Goal: Task Accomplishment & Management: Manage account settings

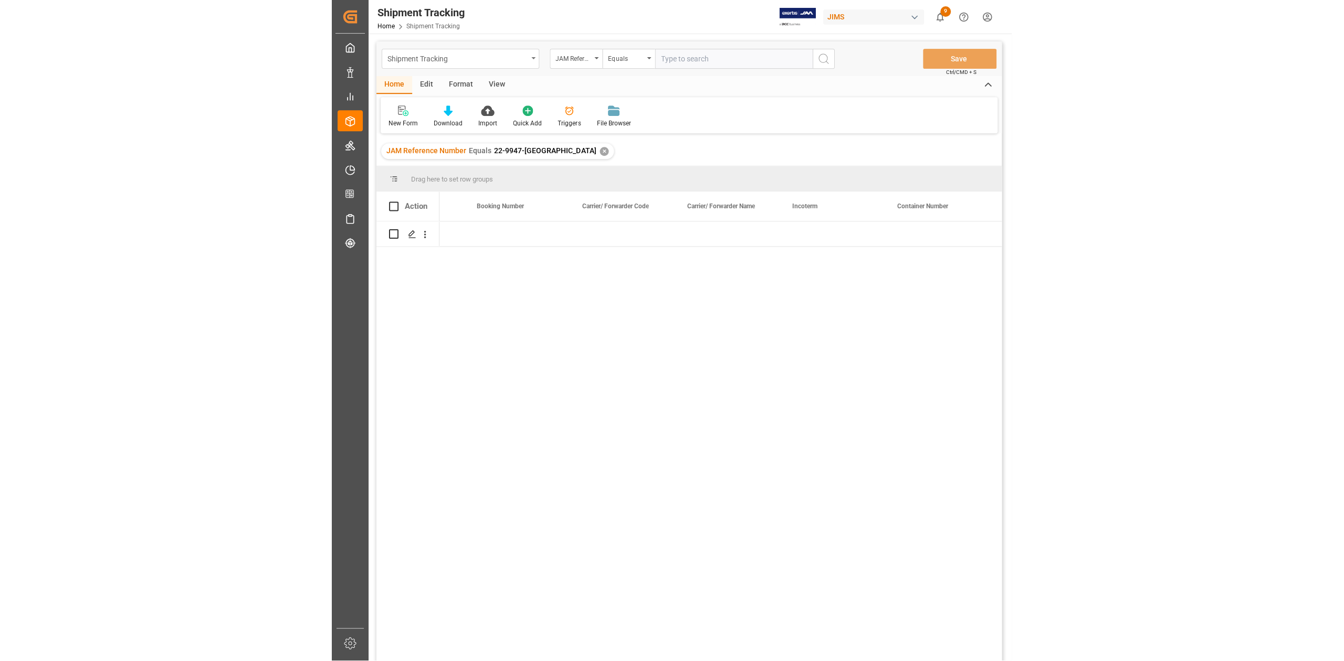
scroll to position [0, 1865]
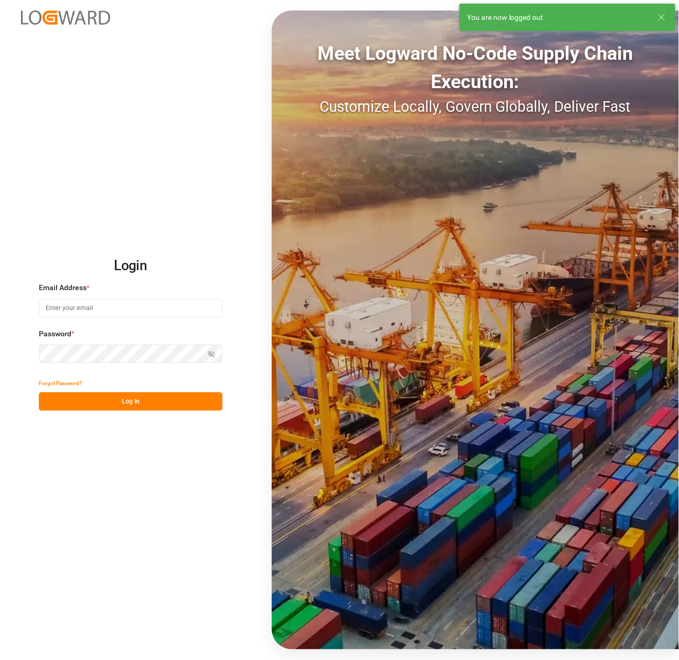
type input "[PERSON_NAME][EMAIL_ADDRESS][PERSON_NAME][DOMAIN_NAME]"
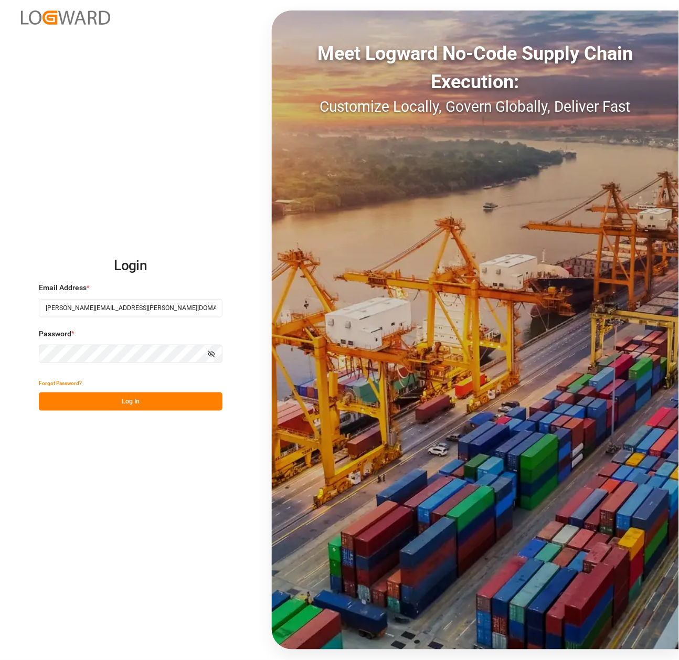
click at [169, 406] on button "Log In" at bounding box center [131, 402] width 184 height 18
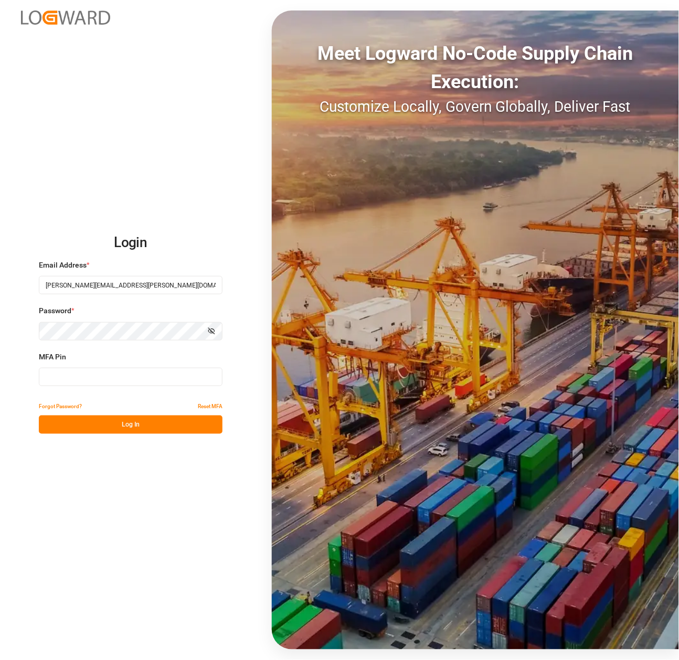
click at [196, 374] on input at bounding box center [131, 377] width 184 height 18
type input "383838"
click at [157, 427] on button "Log In" at bounding box center [131, 425] width 184 height 18
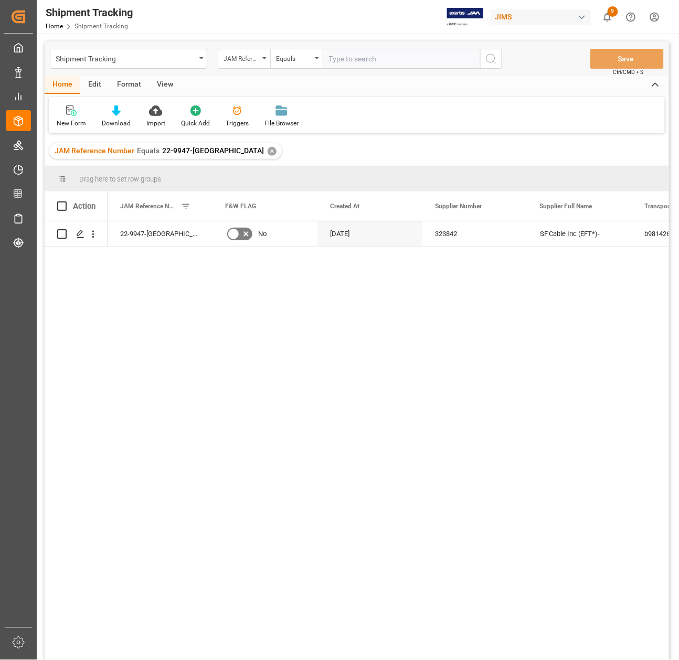
click at [268, 149] on div "✕" at bounding box center [272, 151] width 9 height 9
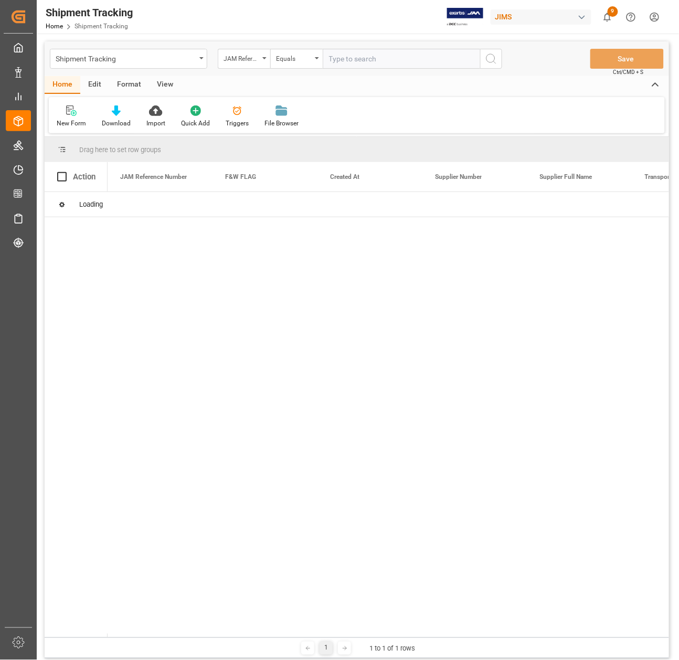
click at [353, 64] on input "text" at bounding box center [401, 59] width 157 height 20
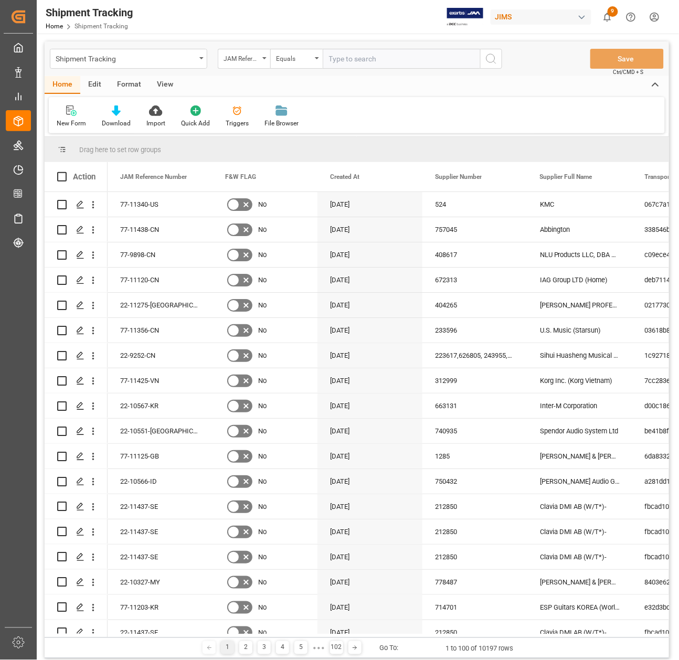
paste input "22-11381-ES"
type input "22-11381-ES"
click at [489, 57] on icon "search button" at bounding box center [491, 58] width 13 height 13
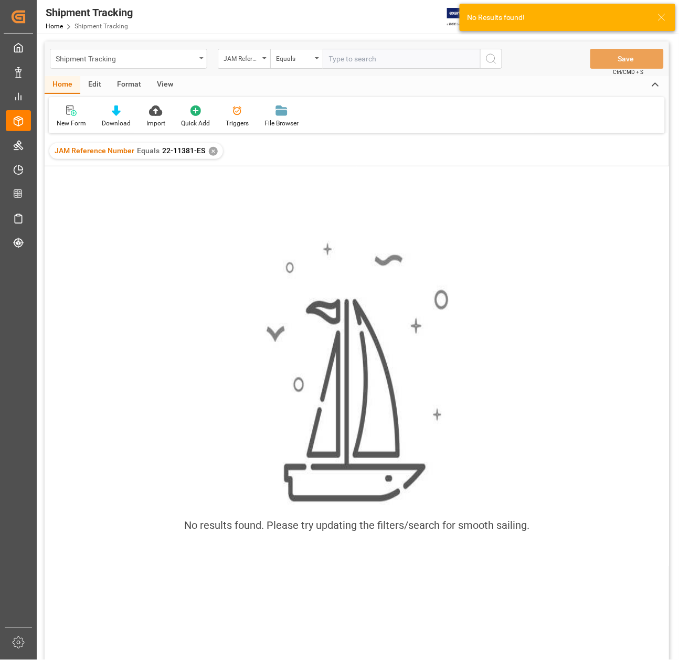
click at [172, 65] on div "Shipment Tracking" at bounding box center [128, 59] width 157 height 20
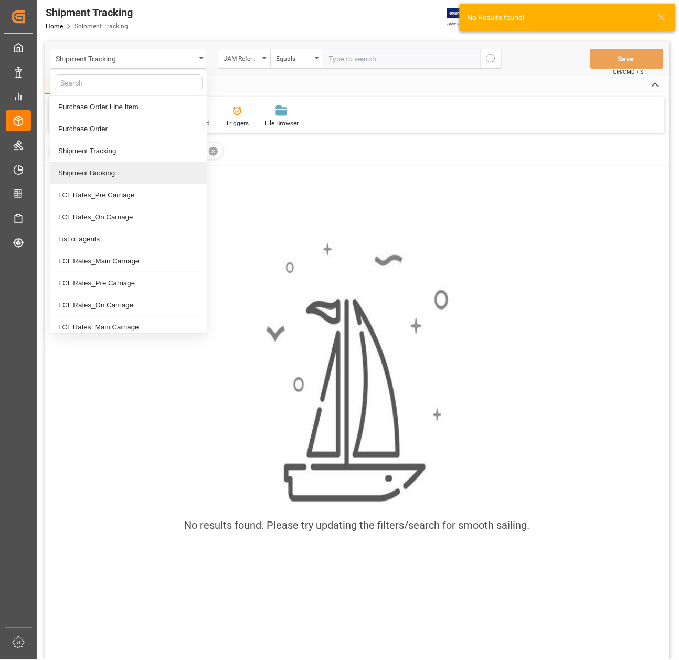
click at [128, 171] on div "Shipment Booking" at bounding box center [128, 173] width 156 height 22
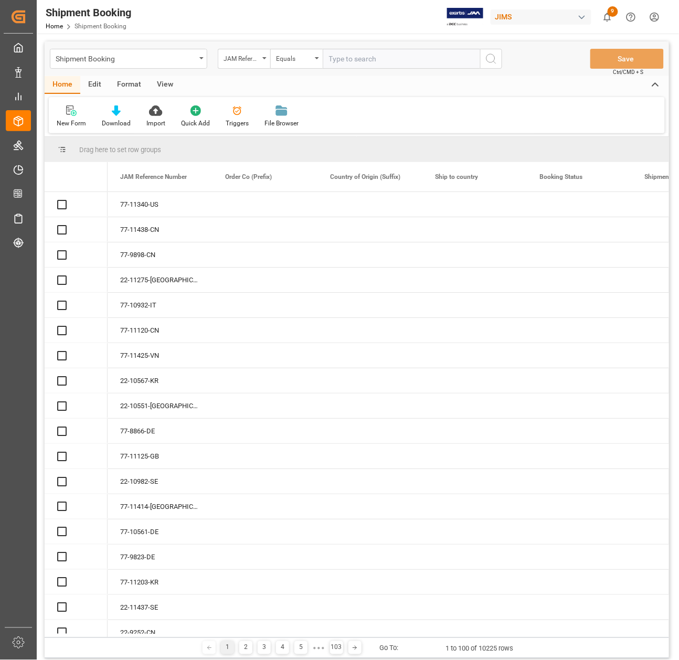
click at [370, 60] on input "text" at bounding box center [401, 59] width 157 height 20
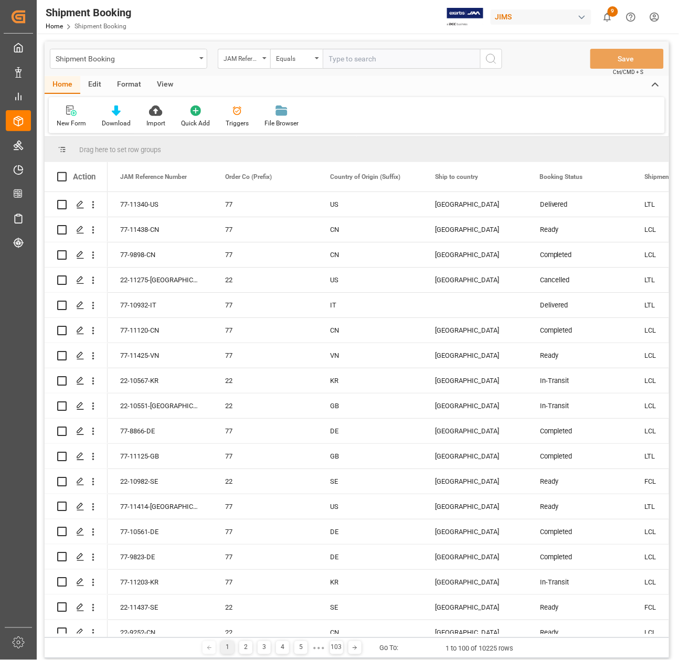
paste input "22-11381-ES"
type input "22-11381-ES"
click at [498, 55] on button "search button" at bounding box center [491, 59] width 22 height 20
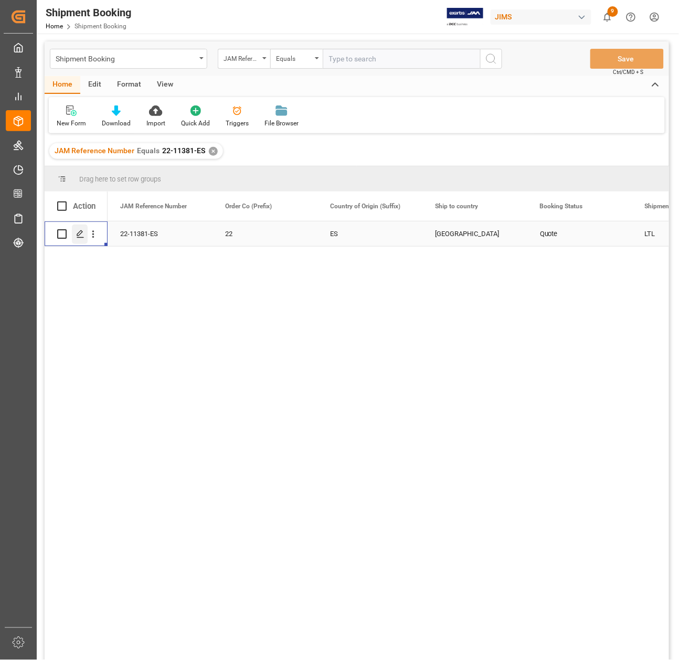
click at [75, 239] on div "Press SPACE to select this row." at bounding box center [80, 234] width 16 height 19
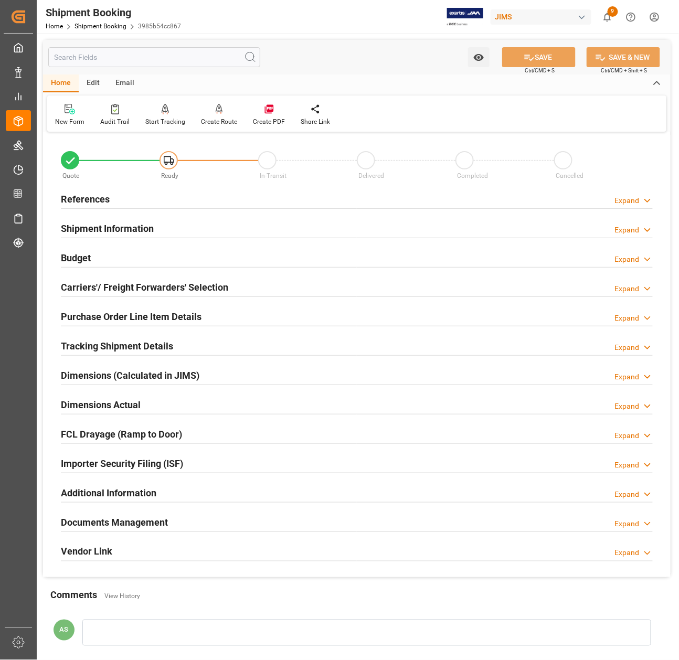
click at [80, 259] on h2 "Budget" at bounding box center [76, 258] width 30 height 14
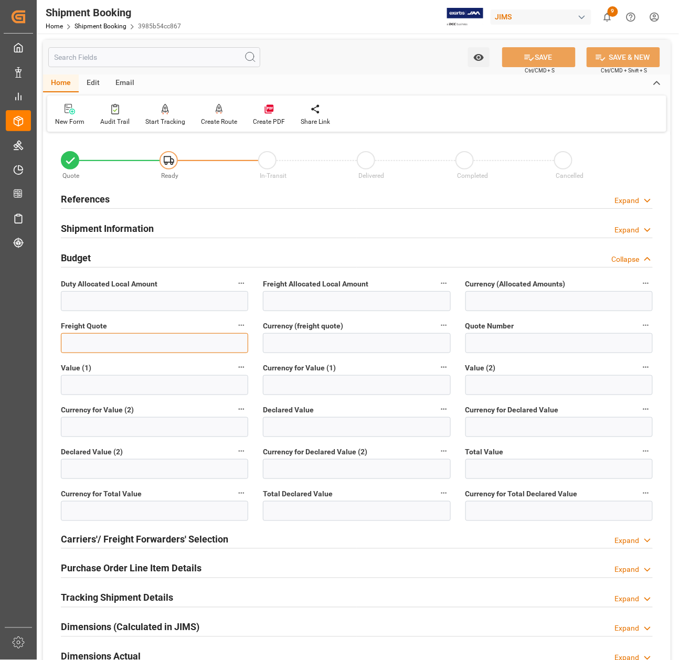
click at [146, 343] on input "text" at bounding box center [154, 343] width 187 height 20
paste input "3528.40"
type input "3528.4"
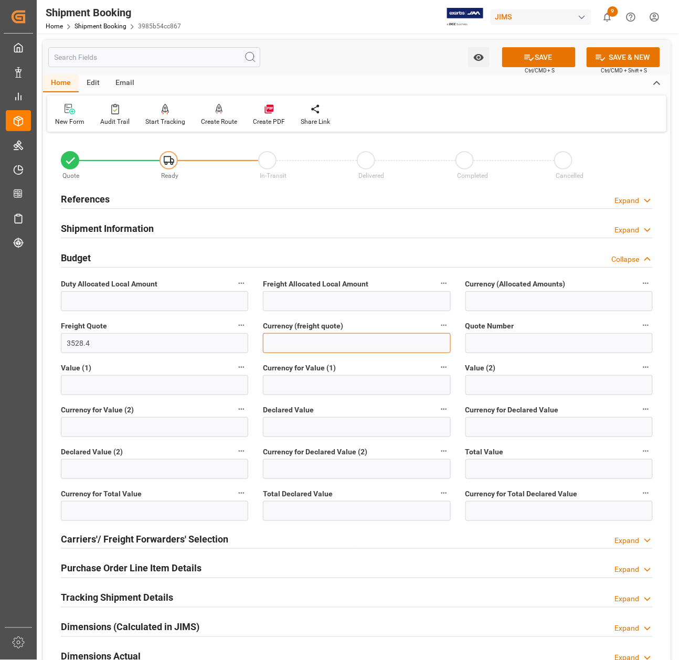
click at [294, 339] on input at bounding box center [356, 343] width 187 height 20
type input "USD"
click at [328, 399] on div "Declared Value" at bounding box center [357, 420] width 202 height 42
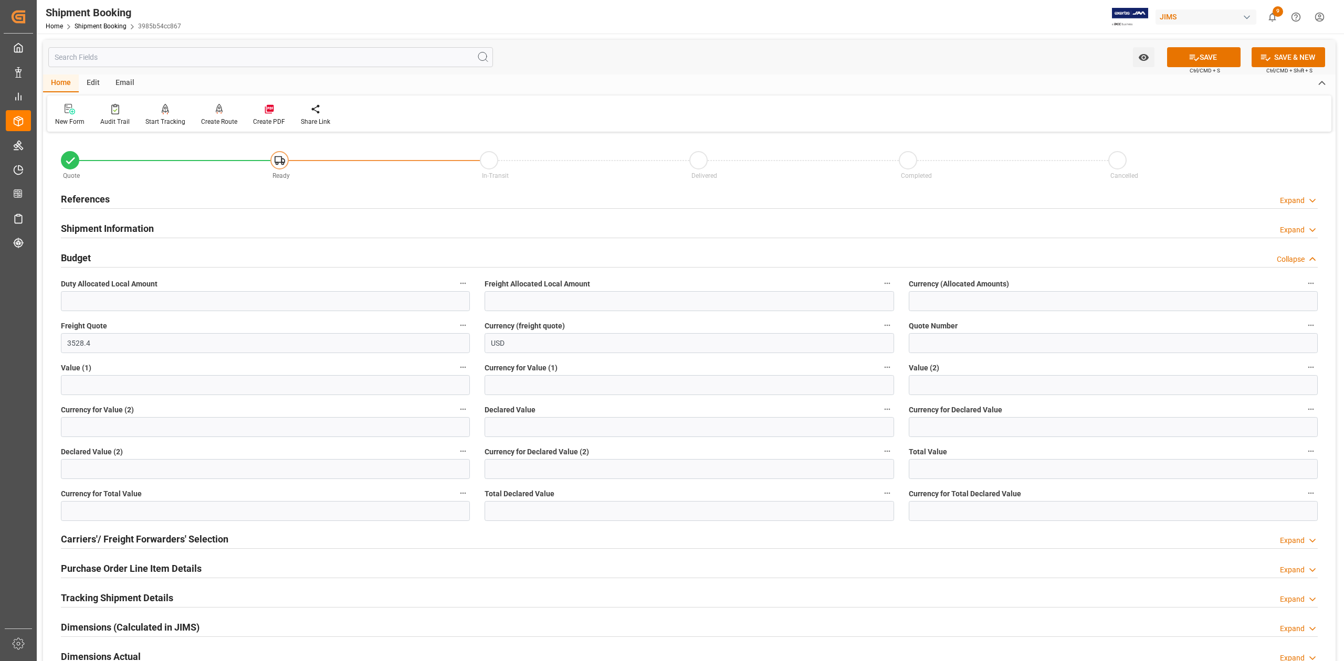
click at [549, 406] on label "Declared Value" at bounding box center [689, 410] width 409 height 15
click at [679, 406] on button "Declared Value" at bounding box center [887, 410] width 14 height 14
click at [552, 420] on div at bounding box center [672, 330] width 1344 height 661
click at [619, 423] on input "text" at bounding box center [689, 427] width 409 height 20
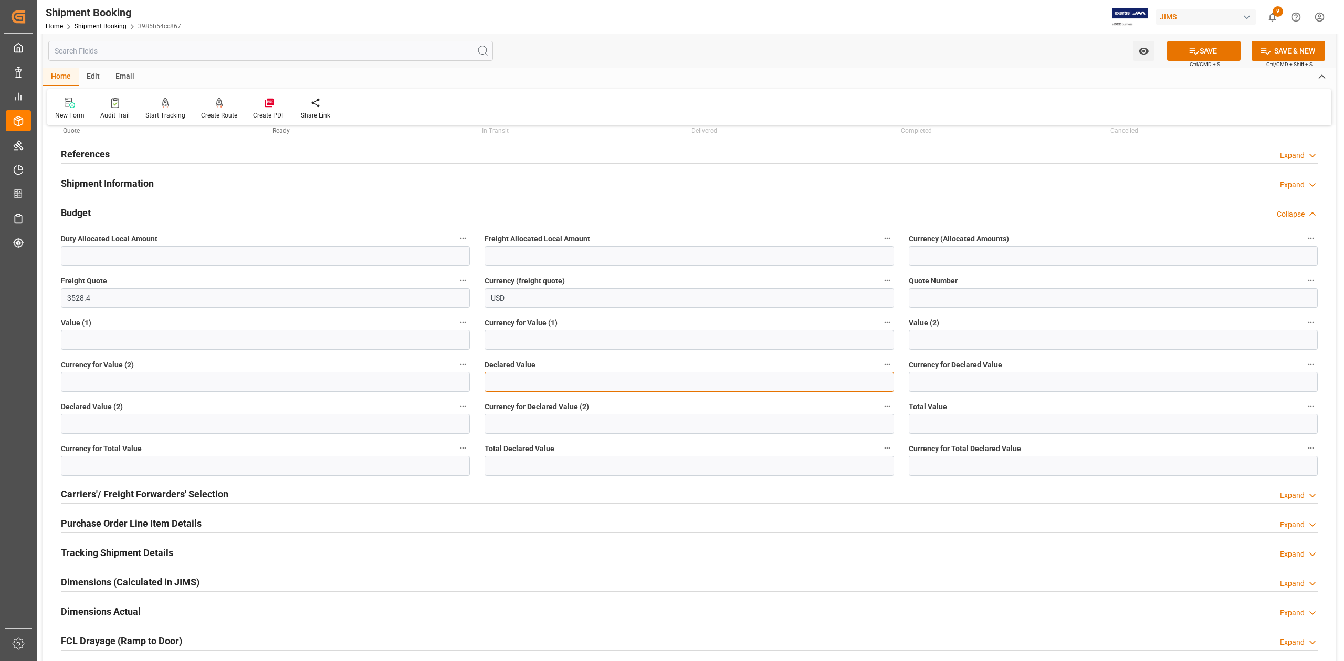
scroll to position [70, 0]
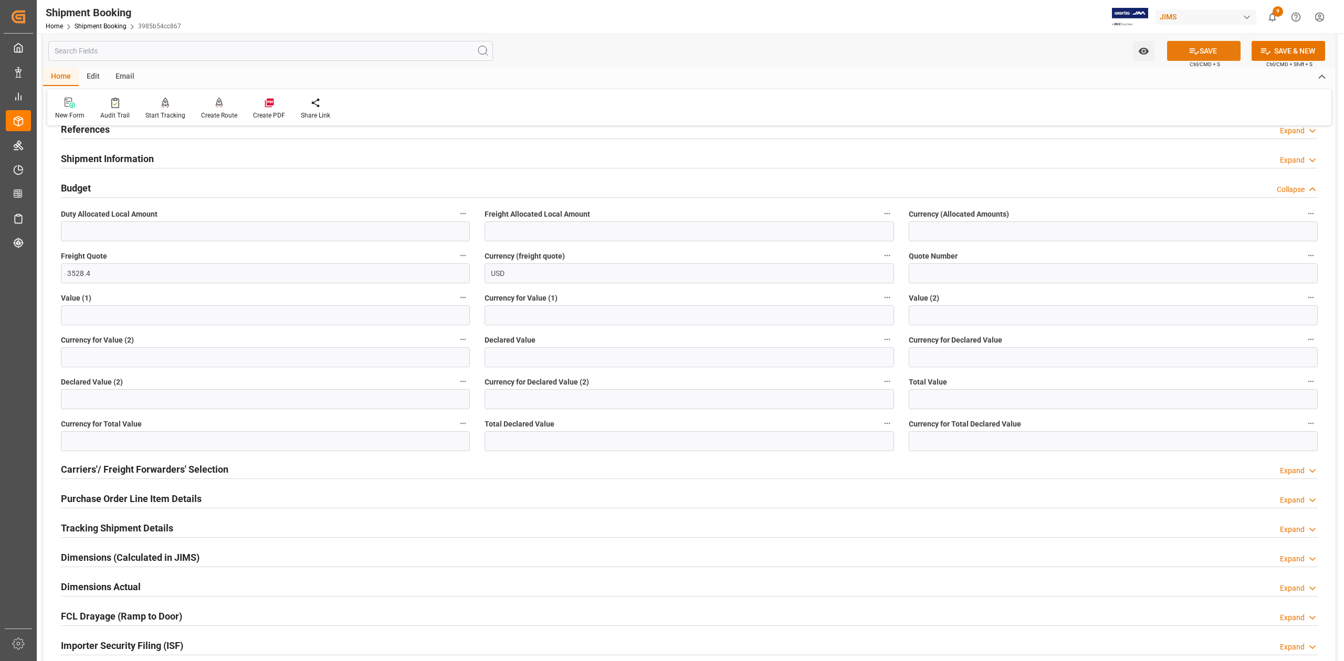
click at [679, 58] on button "SAVE" at bounding box center [1203, 51] width 73 height 20
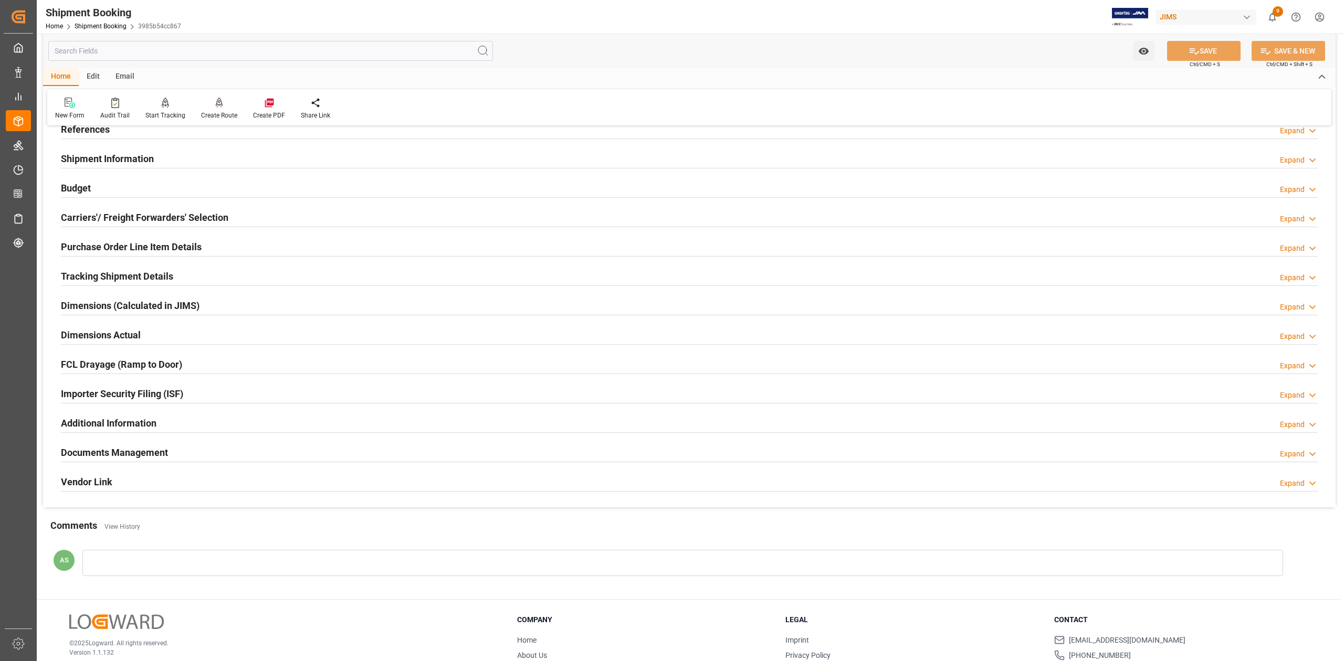
click at [141, 246] on h2 "Purchase Order Line Item Details" at bounding box center [131, 247] width 141 height 14
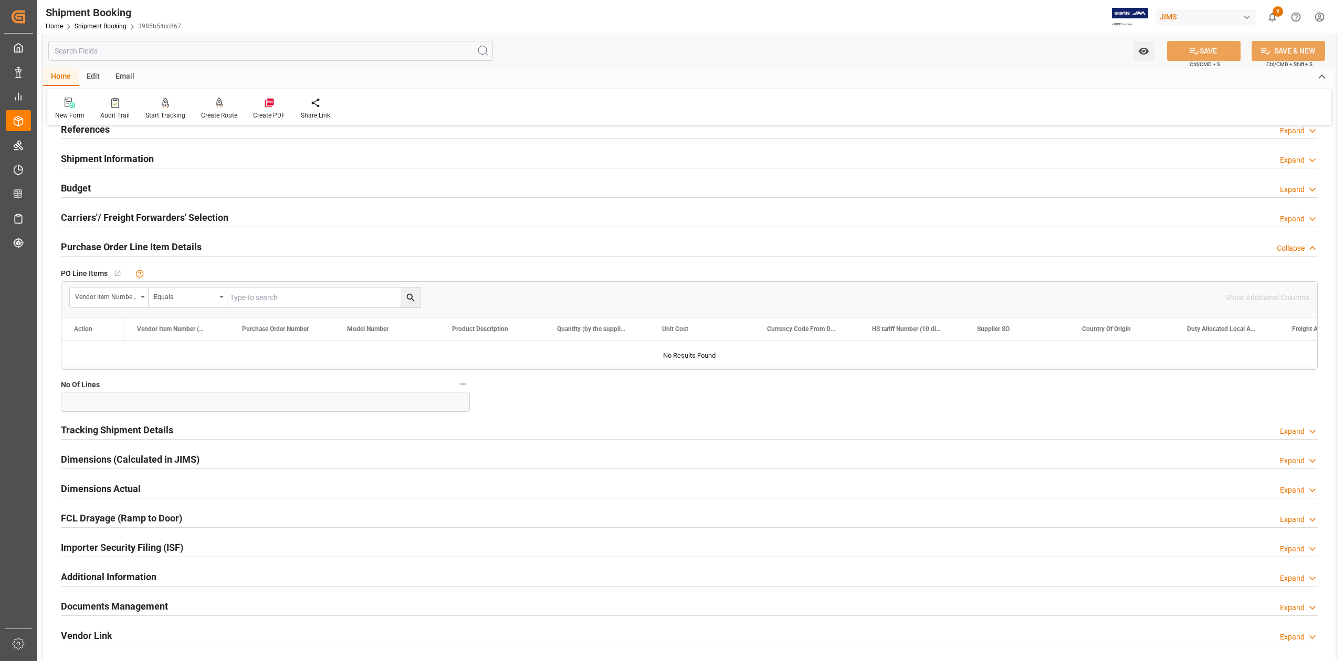
click at [141, 246] on h2 "Purchase Order Line Item Details" at bounding box center [131, 247] width 141 height 14
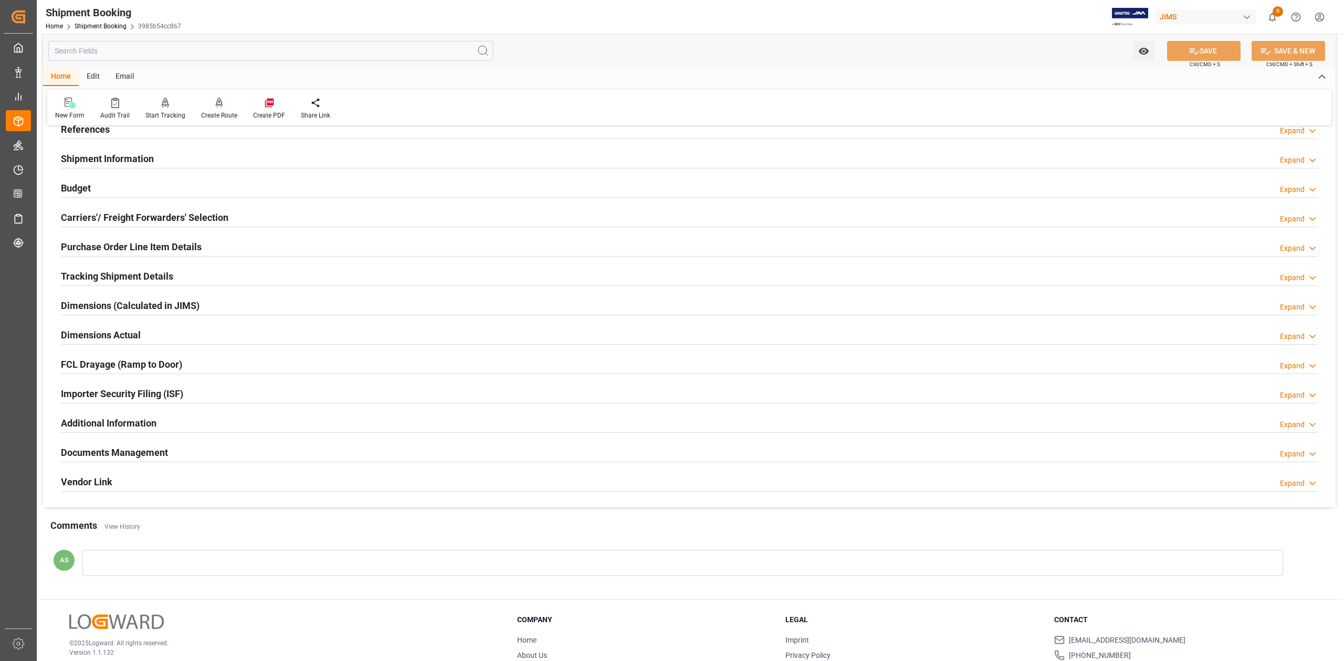
click at [110, 455] on h2 "Documents Management" at bounding box center [114, 453] width 107 height 14
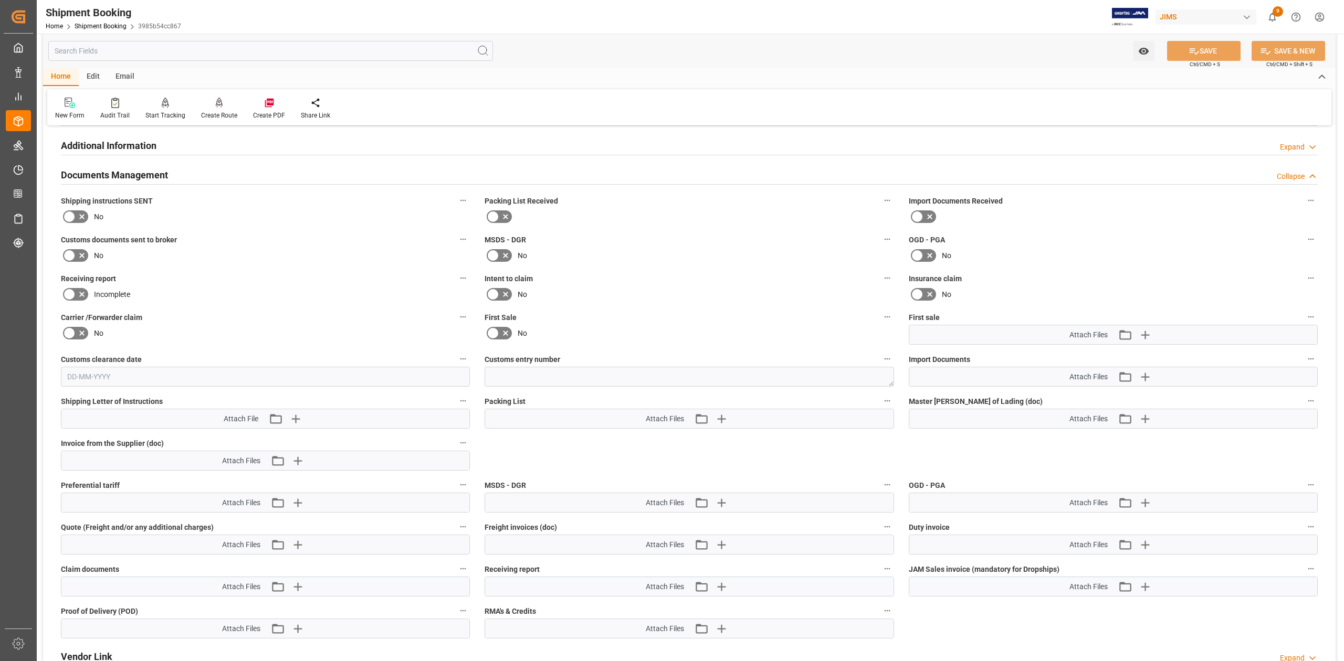
scroll to position [350, 0]
click at [679, 415] on icon "button" at bounding box center [720, 416] width 17 height 17
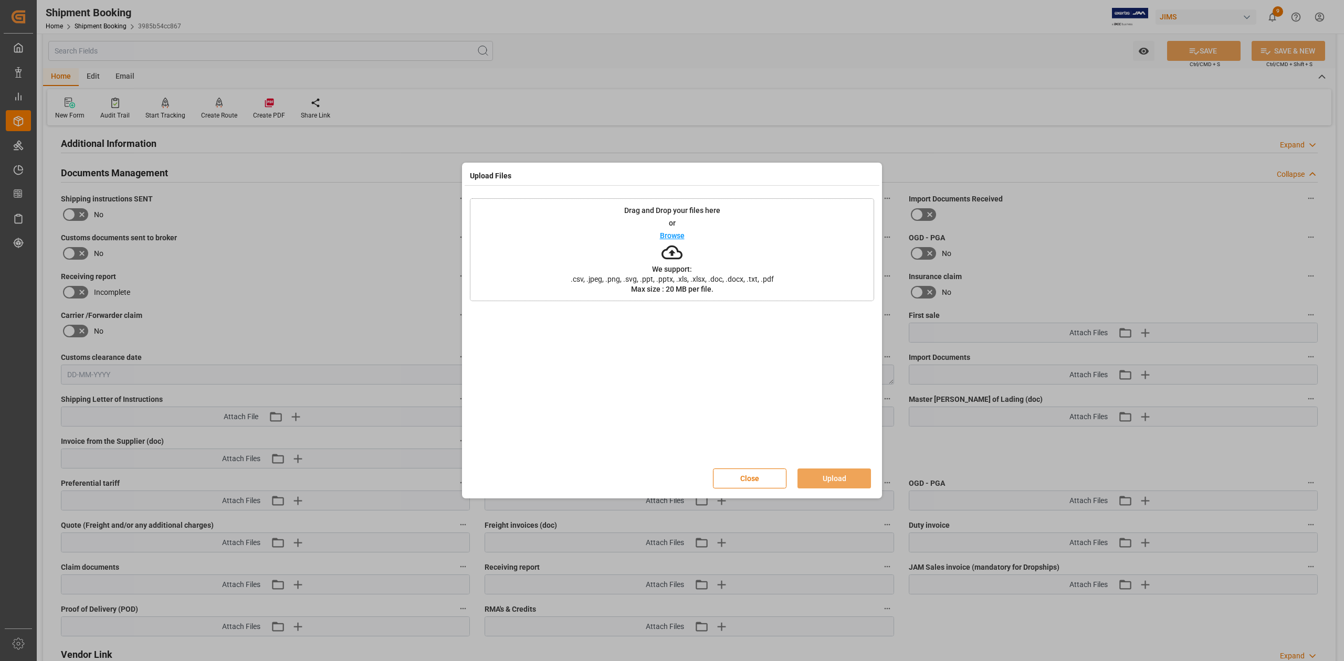
click at [675, 236] on p "Browse" at bounding box center [672, 235] width 25 height 7
click at [679, 481] on button "Upload" at bounding box center [833, 479] width 73 height 20
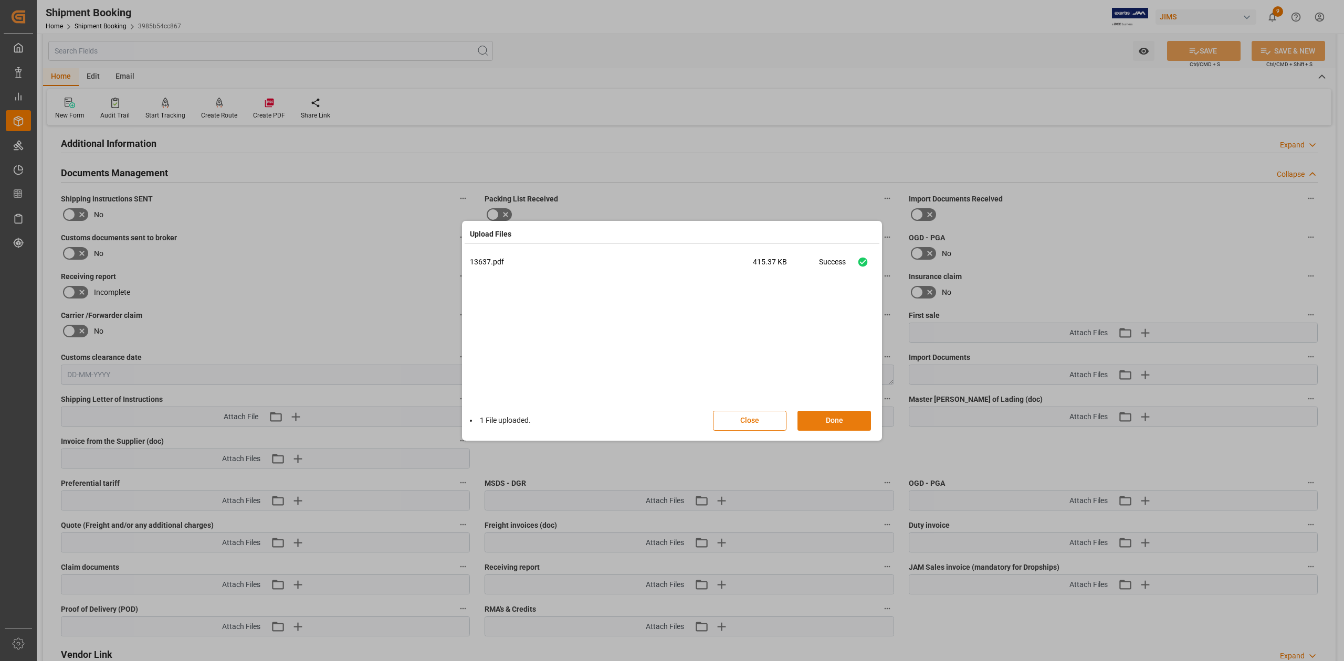
click at [679, 418] on button "Done" at bounding box center [833, 421] width 73 height 20
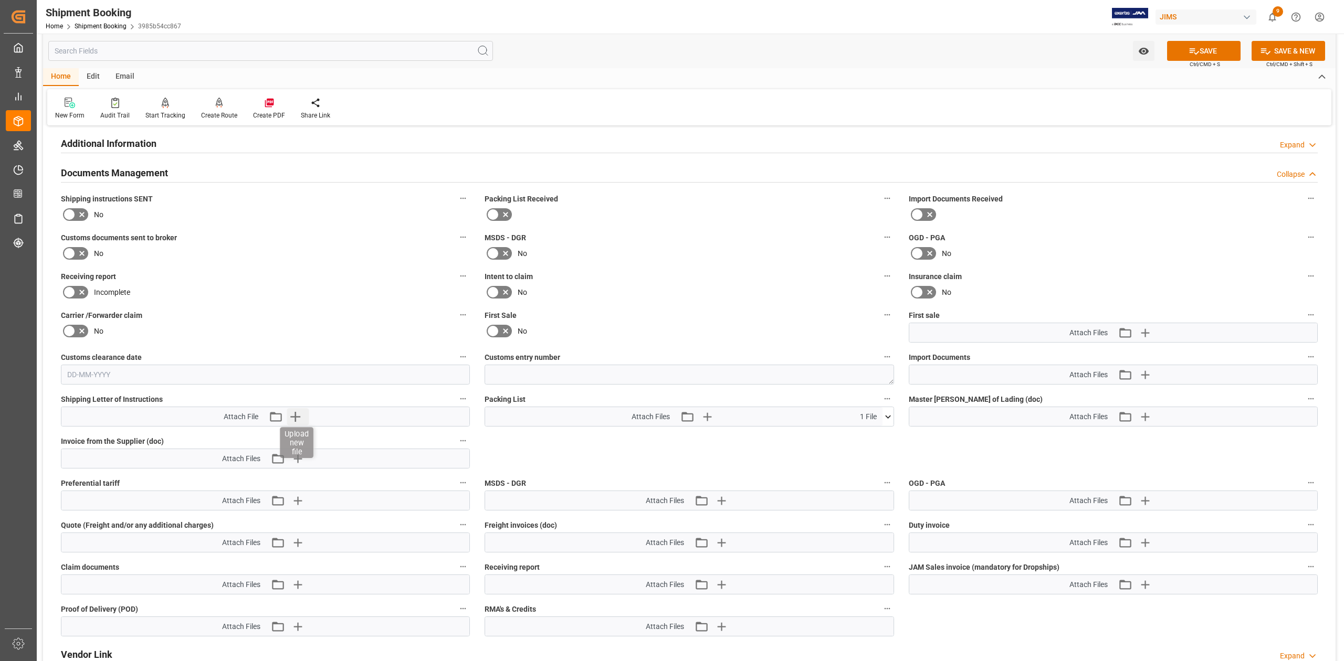
click at [295, 416] on icon "button" at bounding box center [295, 417] width 10 height 10
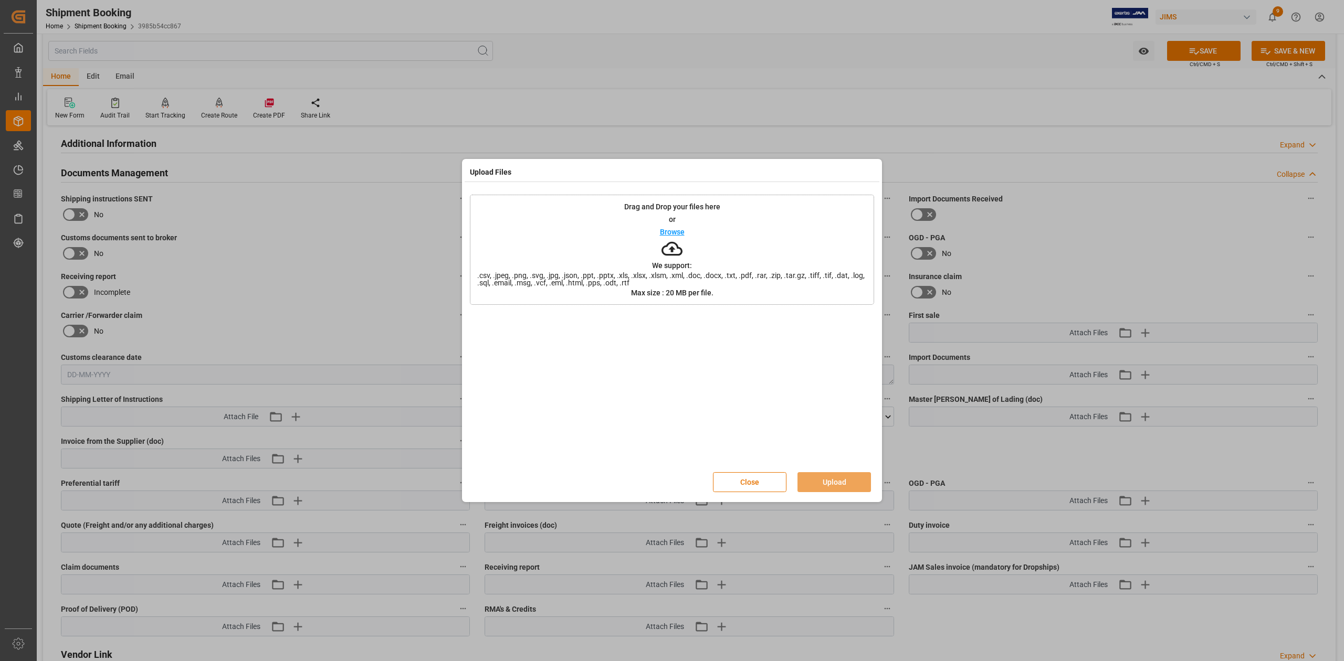
click at [675, 232] on p "Browse" at bounding box center [672, 231] width 25 height 7
click at [679, 481] on button "Upload" at bounding box center [833, 482] width 73 height 20
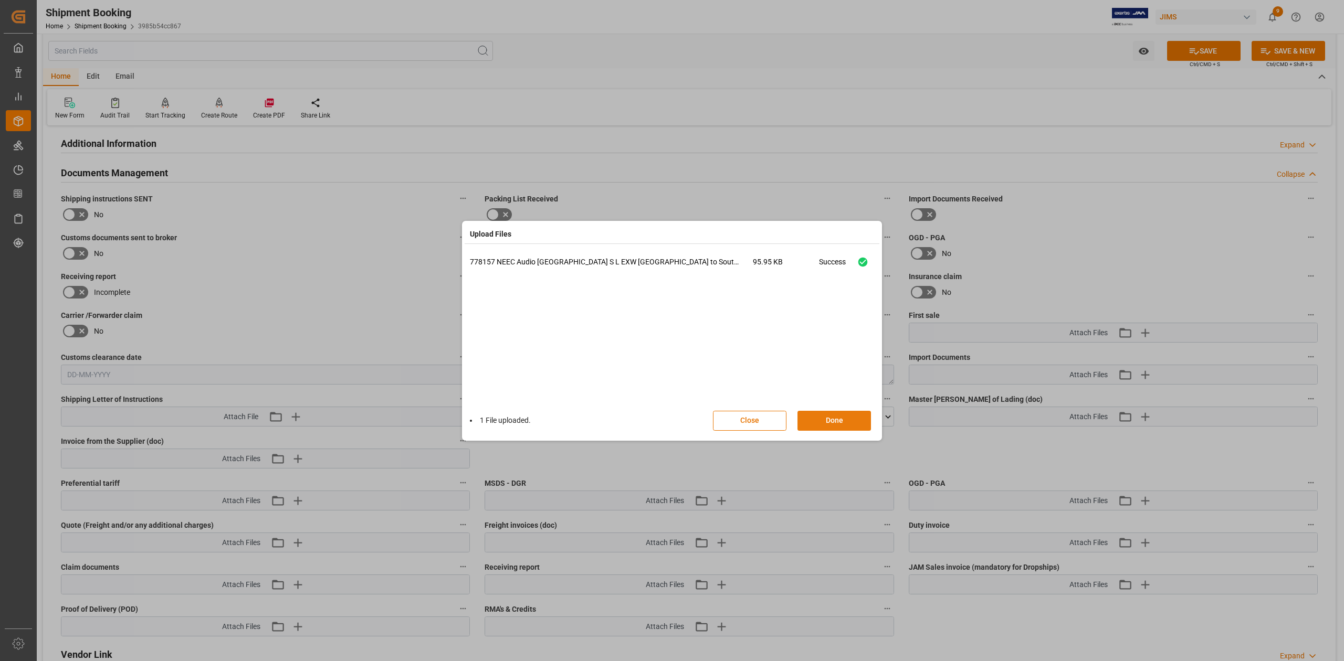
click at [679, 415] on button "Done" at bounding box center [833, 421] width 73 height 20
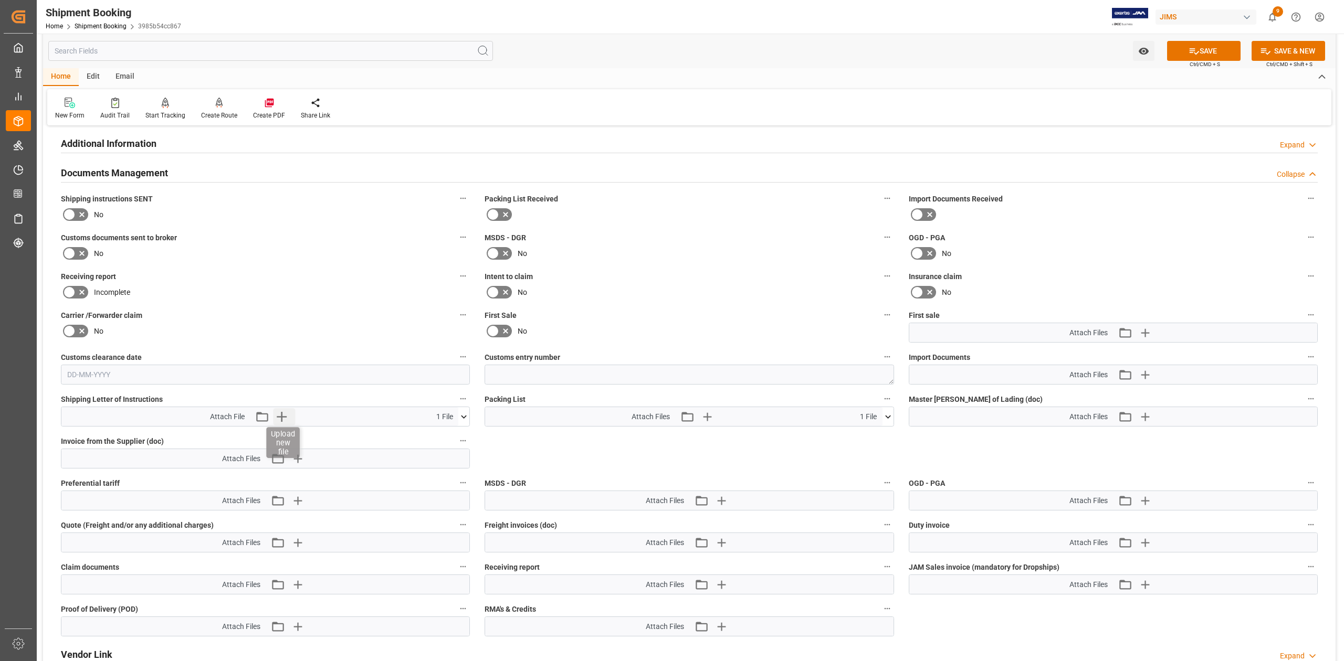
click at [280, 412] on icon "button" at bounding box center [281, 416] width 17 height 17
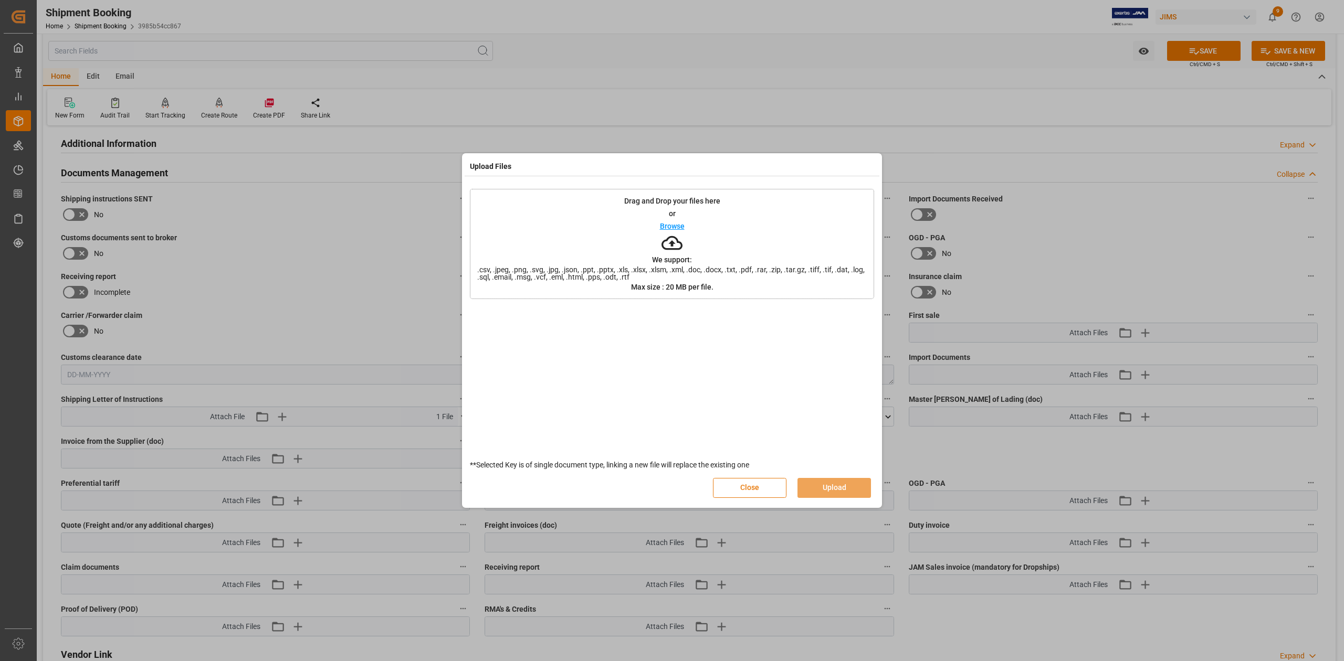
click at [679, 490] on button "Close" at bounding box center [749, 488] width 73 height 20
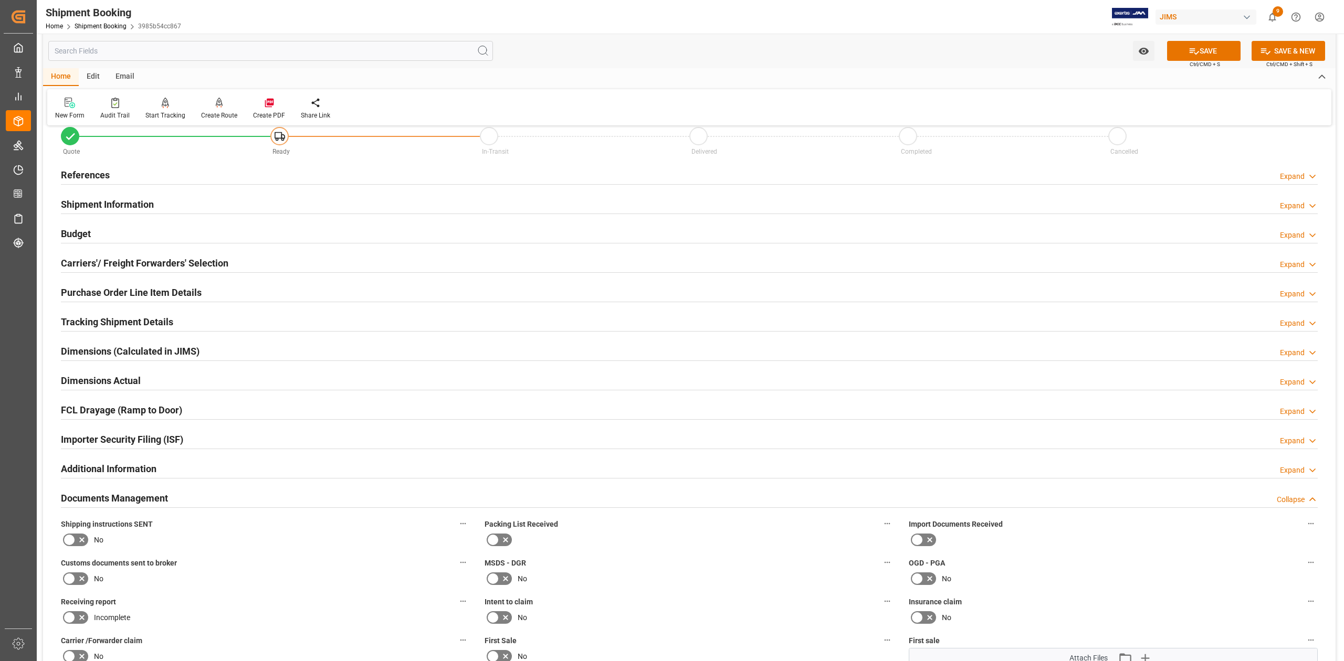
scroll to position [0, 0]
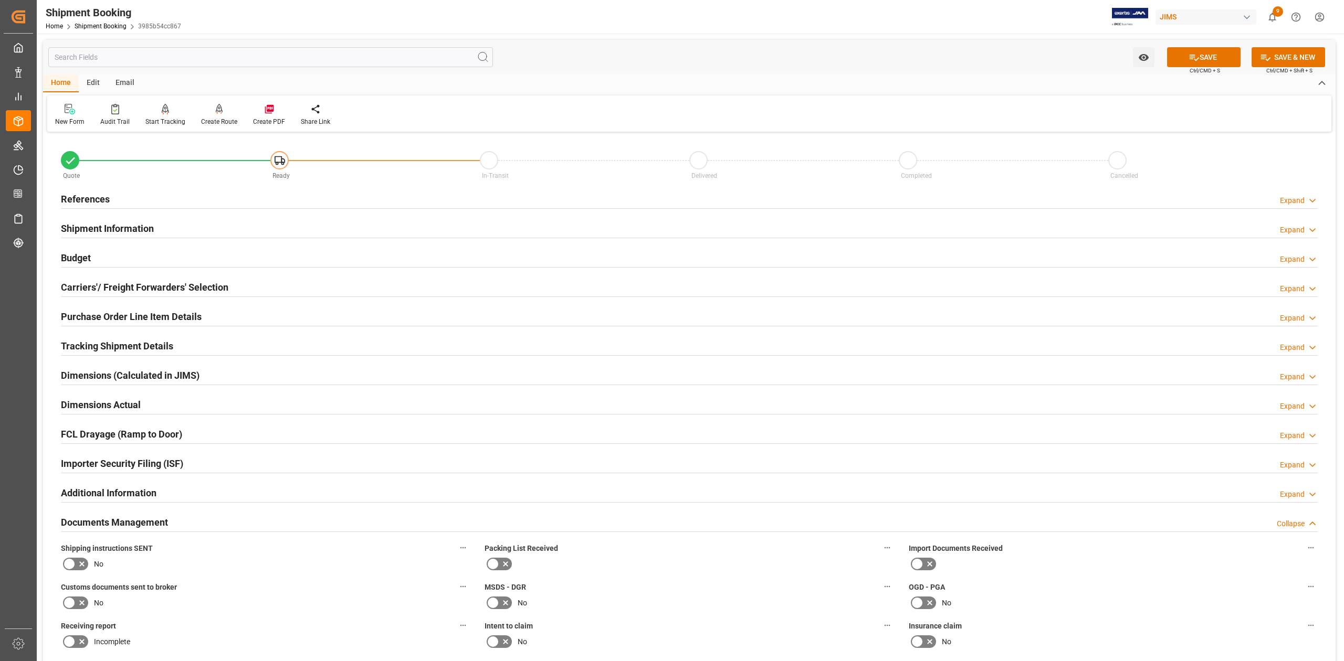
click at [135, 227] on h2 "Shipment Information" at bounding box center [107, 229] width 93 height 14
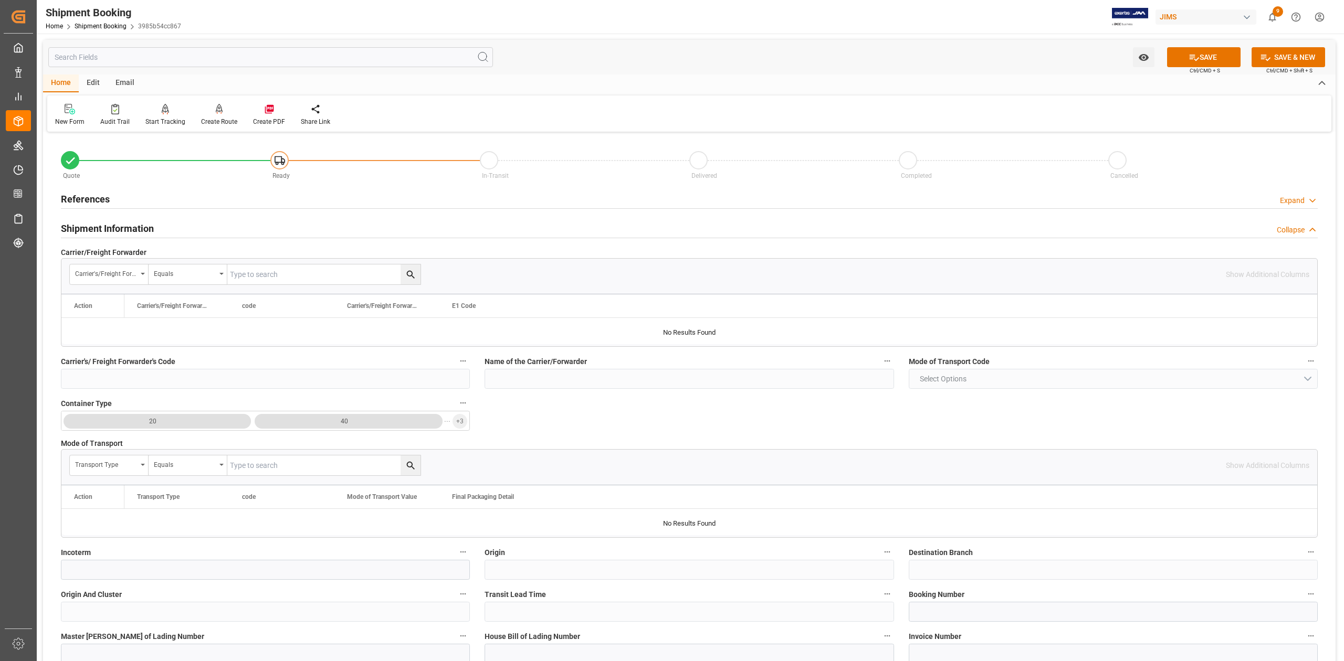
click at [87, 194] on h2 "References" at bounding box center [85, 199] width 49 height 14
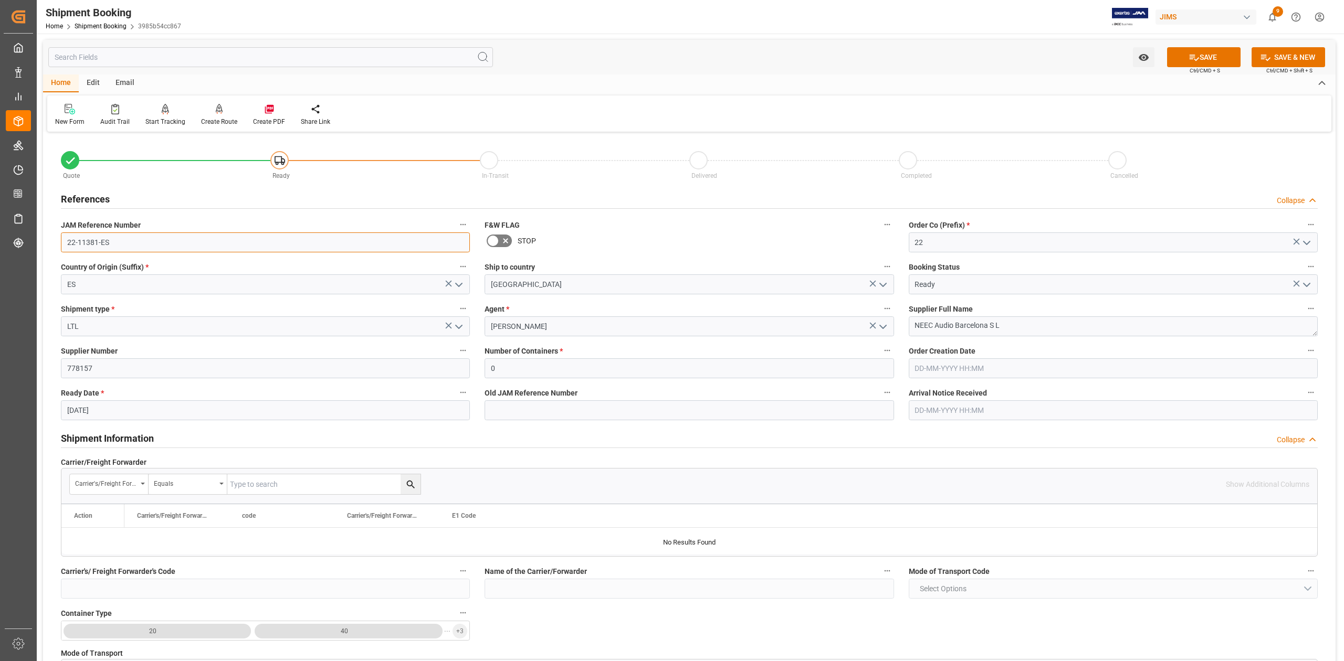
drag, startPoint x: 168, startPoint y: 246, endPoint x: 43, endPoint y: 234, distance: 126.0
